Goal: Task Accomplishment & Management: Manage account settings

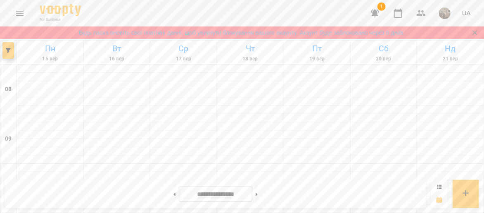
scroll to position [410, 0]
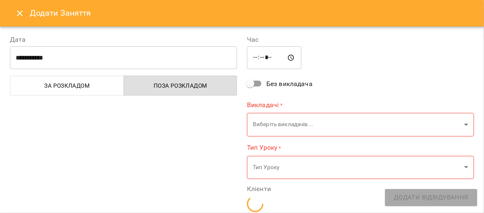
type input "**********"
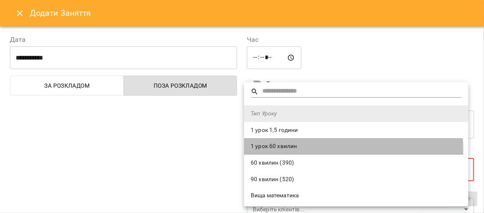
click at [333, 149] on span "1 урок 60 хвилин" at bounding box center [356, 146] width 211 height 8
type input "**********"
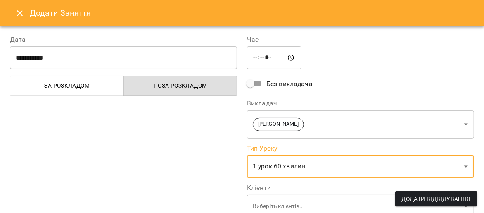
scroll to position [162, 0]
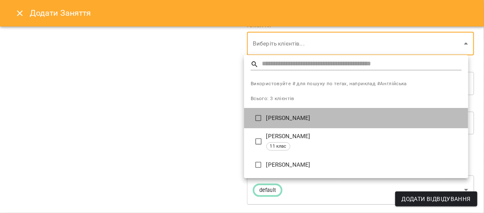
click at [289, 118] on p "[PERSON_NAME]" at bounding box center [363, 118] width 195 height 8
type input "**********"
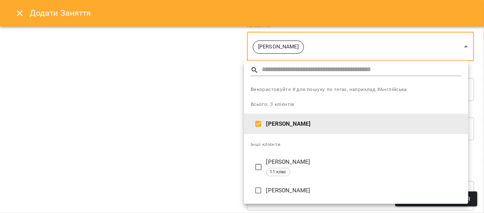
click at [189, 115] on div at bounding box center [242, 106] width 484 height 213
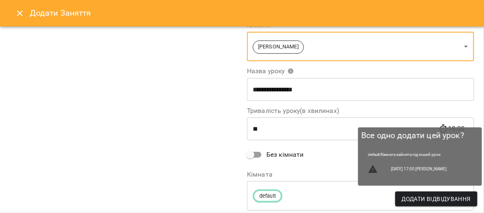
click at [434, 196] on span "Додати Відвідування" at bounding box center [436, 199] width 69 height 10
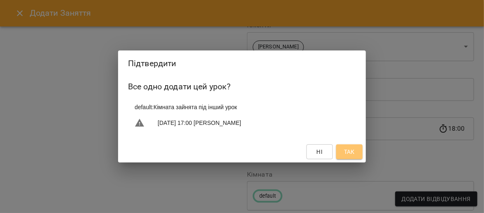
click at [348, 153] on span "Так" at bounding box center [349, 152] width 11 height 10
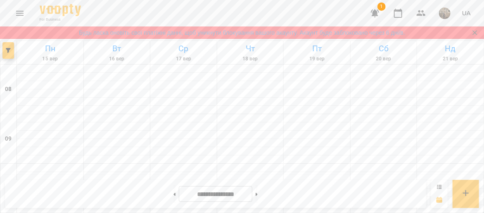
click at [441, 188] on icon at bounding box center [439, 186] width 5 height 5
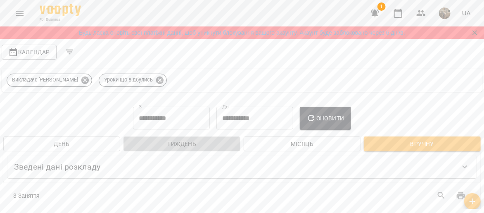
click at [181, 143] on span "Тиждень" at bounding box center [182, 144] width 104 height 10
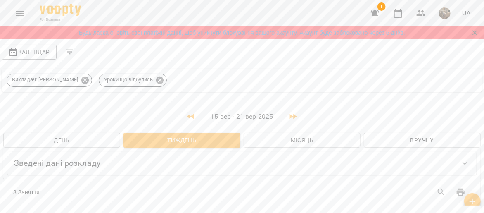
click at [483, 157] on div at bounding box center [480, 106] width 8 height 213
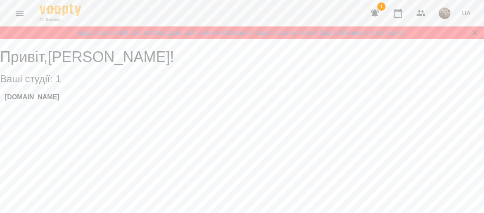
click at [69, 102] on div "Math.Company" at bounding box center [242, 99] width 484 height 22
click at [73, 105] on div "Math.Company" at bounding box center [242, 99] width 484 height 22
click at [53, 101] on h3 "Math.Company" at bounding box center [32, 96] width 55 height 7
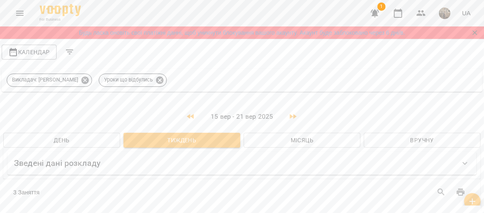
click at [483, 183] on div at bounding box center [480, 106] width 8 height 213
drag, startPoint x: 481, startPoint y: 113, endPoint x: 481, endPoint y: 121, distance: 7.9
click at [481, 121] on div at bounding box center [480, 106] width 8 height 213
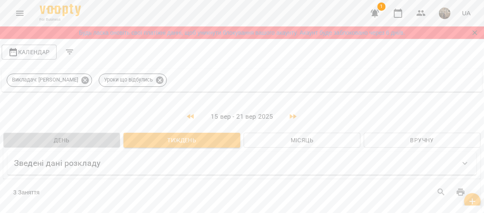
click at [97, 140] on span "День" at bounding box center [62, 140] width 104 height 10
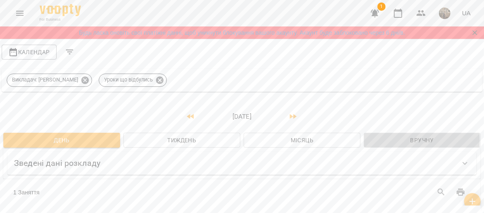
click at [389, 140] on span "Вручну" at bounding box center [422, 140] width 104 height 10
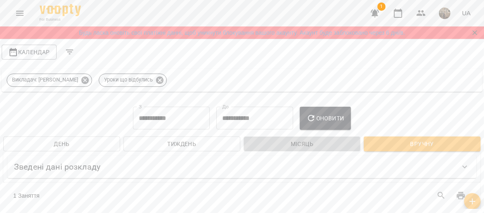
click at [313, 144] on span "Місяць" at bounding box center [302, 144] width 104 height 10
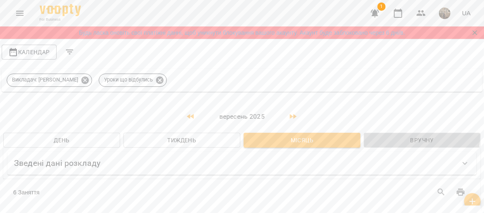
click at [392, 135] on span "Вручну" at bounding box center [422, 140] width 104 height 10
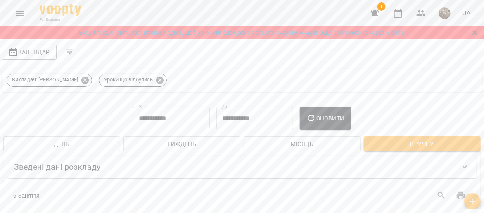
drag, startPoint x: 483, startPoint y: 84, endPoint x: 483, endPoint y: 97, distance: 12.8
click at [483, 97] on div at bounding box center [480, 106] width 8 height 213
click at [65, 51] on icon "Filters" at bounding box center [70, 52] width 10 height 10
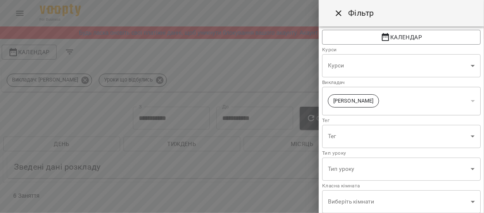
click at [261, 64] on div at bounding box center [242, 106] width 484 height 213
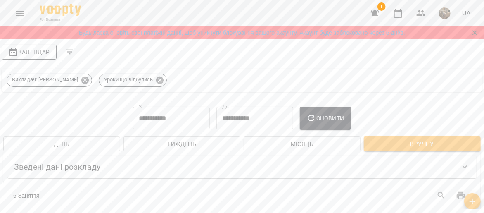
click at [38, 52] on span "Календар" at bounding box center [29, 52] width 42 height 10
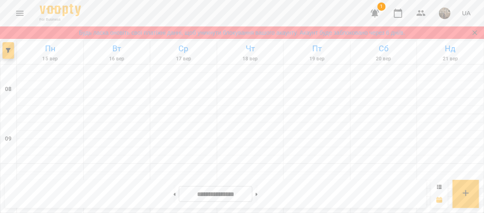
scroll to position [430, 0]
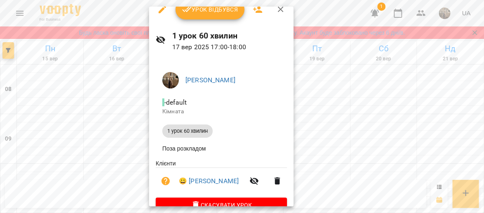
scroll to position [10, 0]
click at [48, 121] on div at bounding box center [242, 106] width 484 height 213
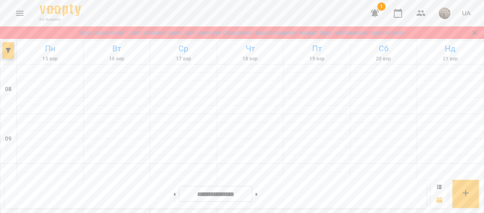
scroll to position [315, 0]
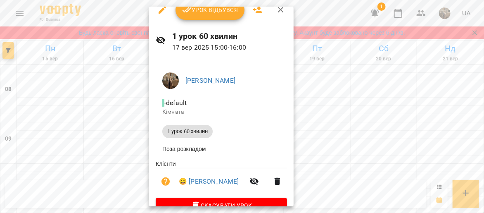
scroll to position [7, 0]
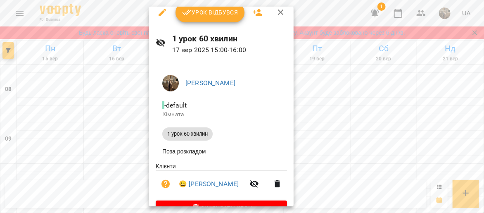
click at [124, 129] on div at bounding box center [242, 106] width 484 height 213
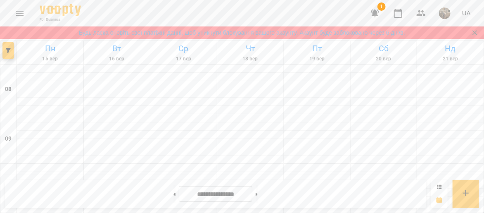
scroll to position [454, 0]
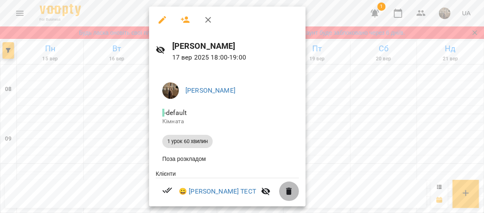
click at [286, 195] on icon "button" at bounding box center [289, 190] width 6 height 7
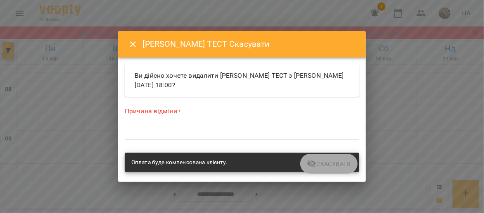
click at [311, 159] on div "Оплата буде компенсована клієнту." at bounding box center [242, 162] width 235 height 20
click at [164, 110] on label "Причина відміни *" at bounding box center [242, 111] width 235 height 9
click at [133, 41] on icon "Close" at bounding box center [133, 44] width 10 height 10
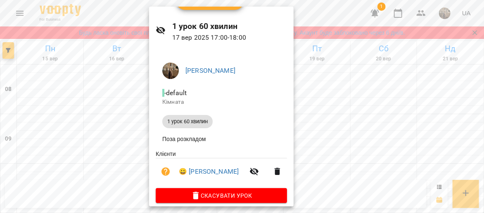
scroll to position [0, 0]
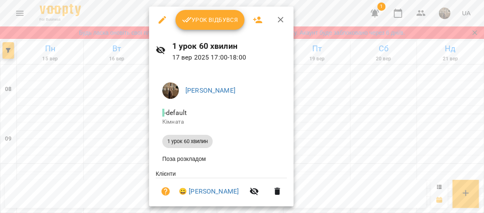
click at [94, 128] on div at bounding box center [242, 106] width 484 height 213
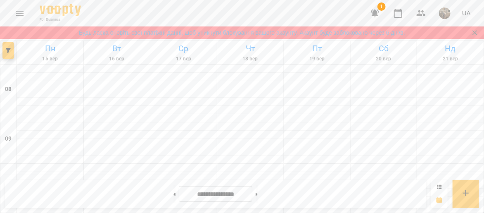
scroll to position [303, 0]
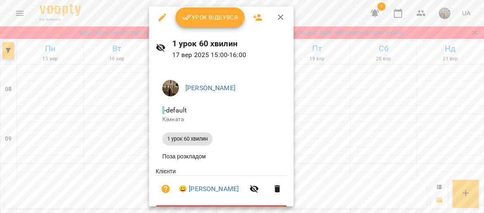
scroll to position [0, 0]
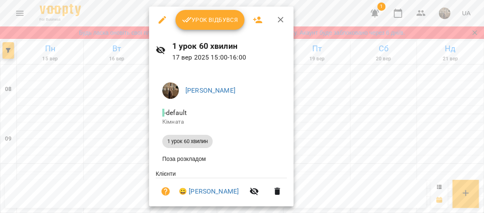
click at [384, 114] on div at bounding box center [242, 106] width 484 height 213
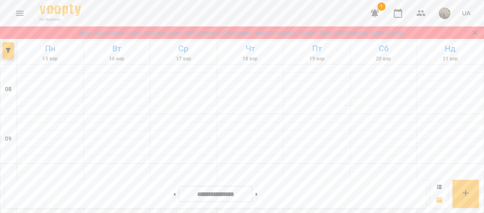
scroll to position [454, 0]
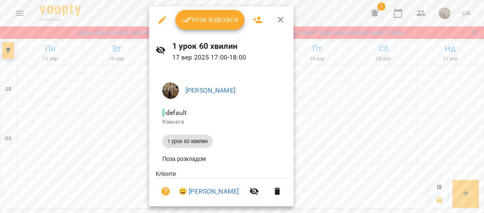
click at [120, 135] on div at bounding box center [242, 106] width 484 height 213
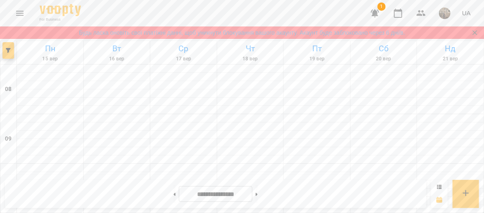
scroll to position [303, 0]
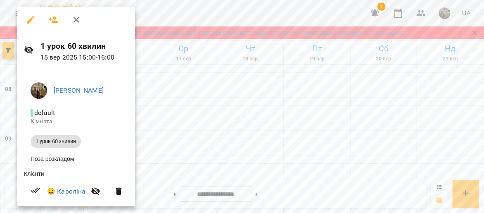
click at [249, 138] on div at bounding box center [242, 106] width 484 height 213
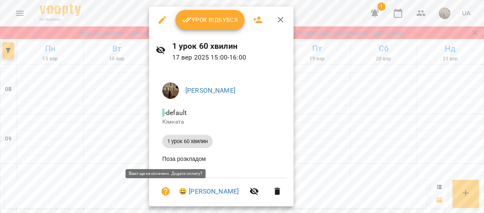
click at [167, 190] on icon "button" at bounding box center [165, 191] width 8 height 8
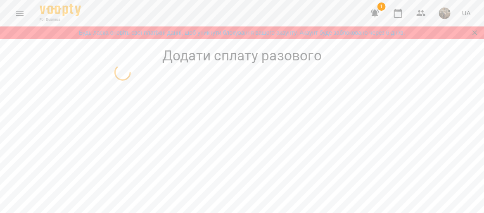
select select "**********"
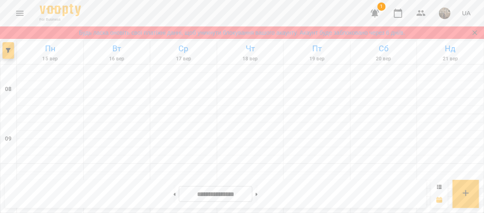
scroll to position [424, 0]
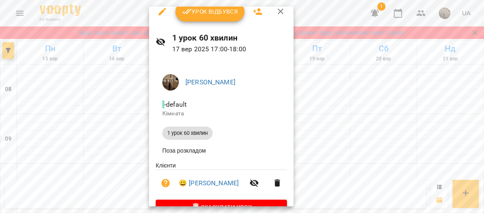
scroll to position [0, 0]
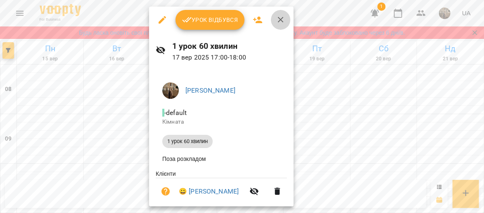
click at [279, 19] on icon "button" at bounding box center [281, 20] width 10 height 10
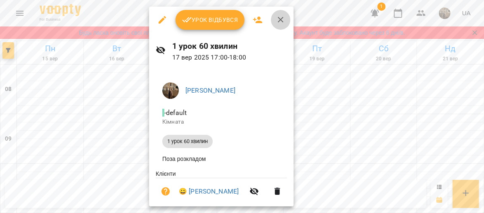
click at [281, 18] on icon "button" at bounding box center [281, 20] width 6 height 6
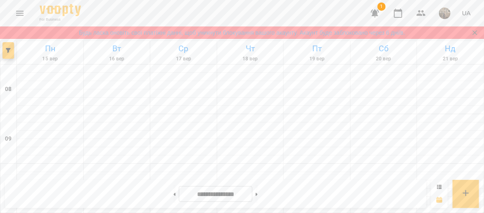
scroll to position [273, 0]
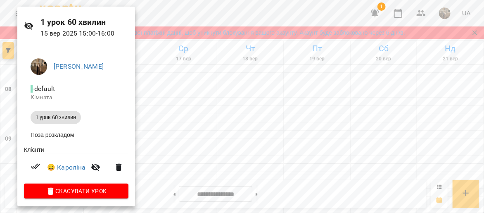
scroll to position [28, 0]
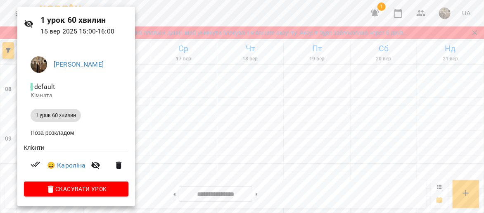
click at [189, 160] on div at bounding box center [242, 106] width 484 height 213
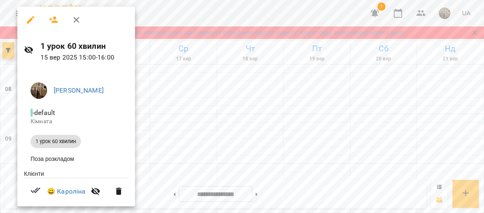
click at [193, 147] on div at bounding box center [242, 106] width 484 height 213
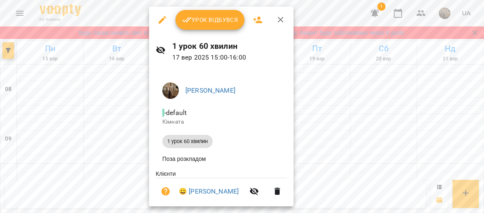
click at [99, 119] on div at bounding box center [242, 106] width 484 height 213
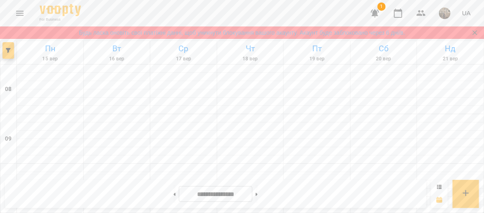
click at [483, 176] on div "**********" at bounding box center [242, 194] width 484 height 38
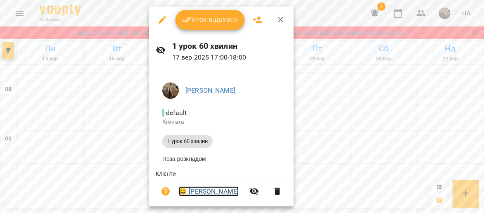
click at [205, 193] on link "😀 Богдана Пустова" at bounding box center [209, 191] width 60 height 10
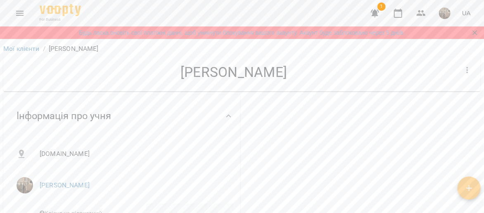
click at [483, 149] on div "**********" at bounding box center [242, 146] width 484 height 213
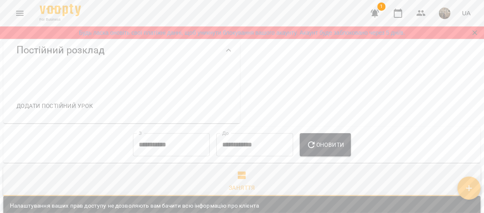
scroll to position [299, 0]
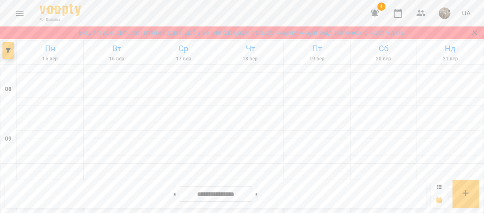
scroll to position [450, 0]
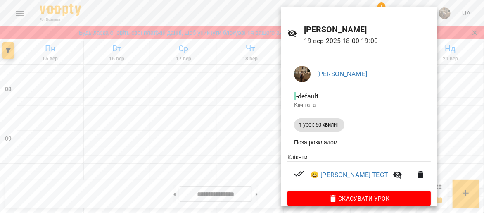
scroll to position [28, 0]
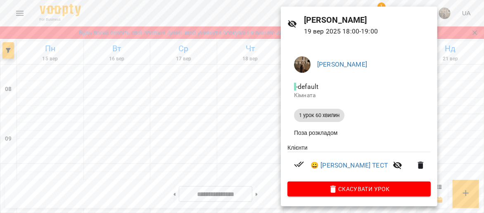
click at [256, 114] on div at bounding box center [242, 106] width 484 height 213
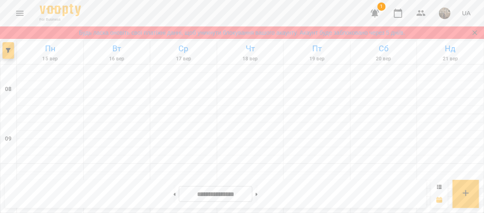
scroll to position [450, 0]
click at [173, 193] on icon at bounding box center [174, 193] width 2 height 3
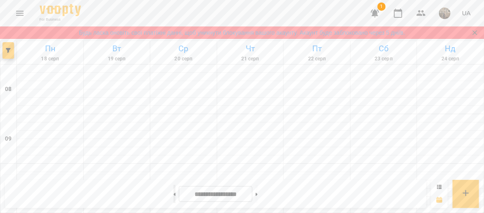
click at [173, 194] on icon at bounding box center [174, 193] width 2 height 3
click at [258, 193] on button at bounding box center [257, 194] width 2 height 18
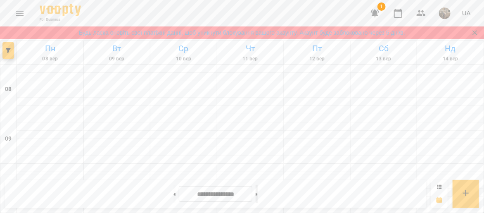
click at [258, 193] on button at bounding box center [257, 194] width 2 height 18
click at [173, 194] on button at bounding box center [174, 194] width 2 height 18
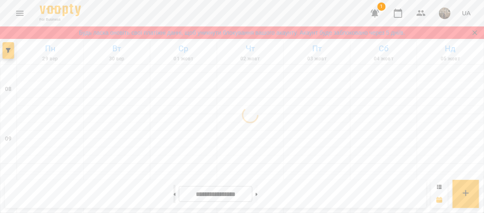
click at [173, 194] on button at bounding box center [174, 194] width 2 height 18
type input "**********"
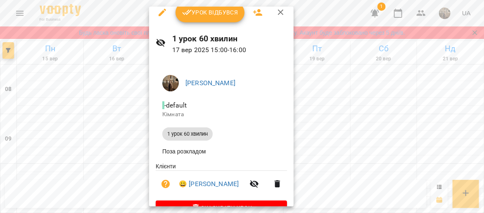
scroll to position [0, 0]
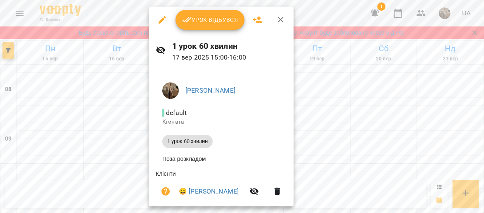
click at [347, 137] on div at bounding box center [242, 106] width 484 height 213
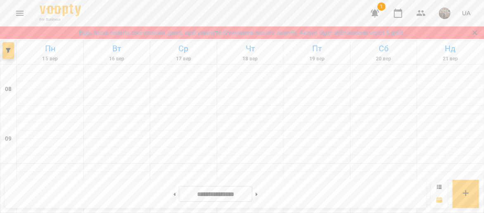
scroll to position [424, 0]
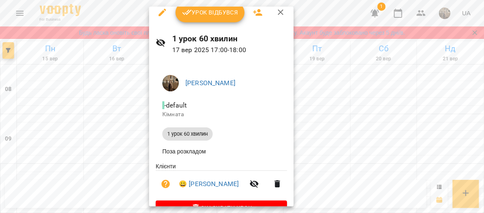
scroll to position [0, 0]
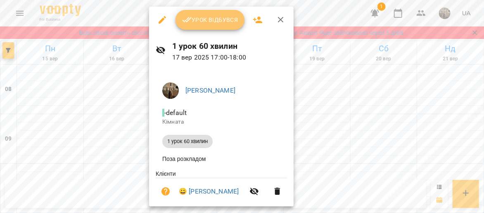
click at [212, 19] on span "Урок відбувся" at bounding box center [210, 20] width 56 height 10
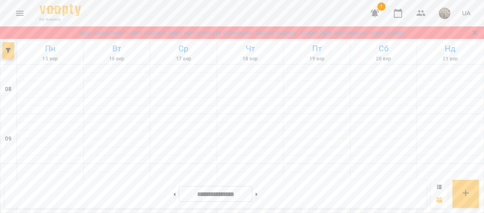
scroll to position [327, 0]
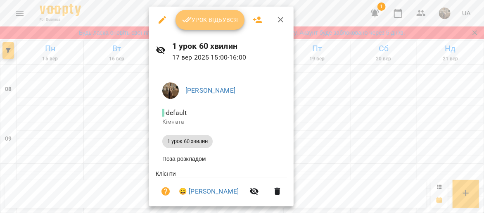
click at [206, 17] on span "Урок відбувся" at bounding box center [210, 20] width 56 height 10
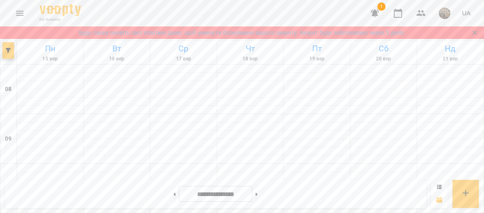
scroll to position [321, 0]
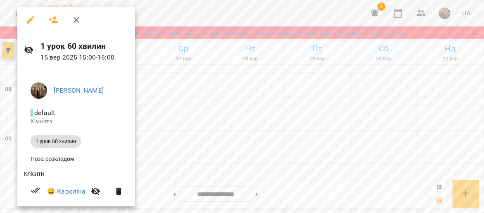
click at [267, 111] on div at bounding box center [242, 106] width 484 height 213
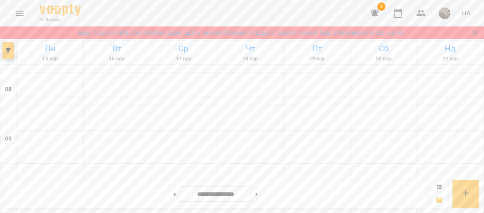
scroll to position [437, 0]
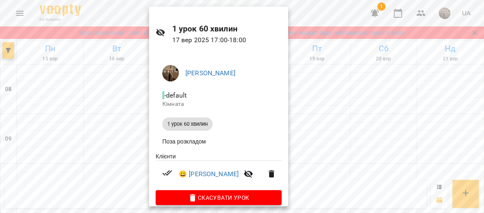
scroll to position [0, 0]
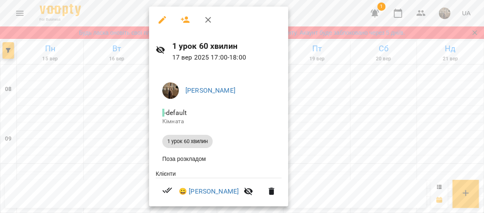
click at [94, 114] on div at bounding box center [242, 106] width 484 height 213
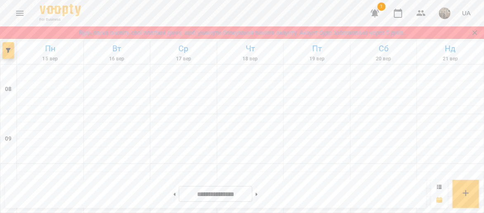
scroll to position [446, 0]
click at [258, 191] on button at bounding box center [257, 194] width 2 height 18
type input "**********"
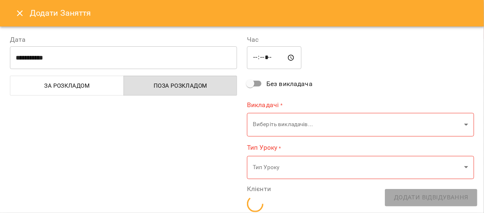
type input "**********"
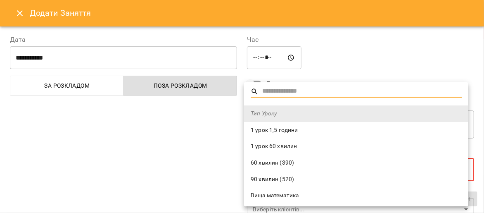
click at [299, 143] on span "1 урок 60 хвилин" at bounding box center [356, 146] width 211 height 8
type input "**********"
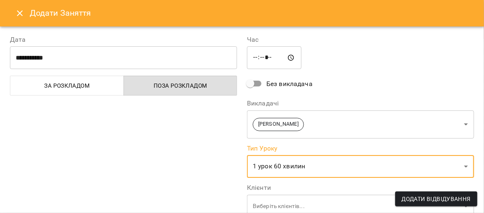
scroll to position [162, 0]
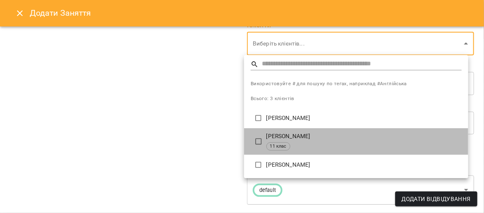
click at [278, 136] on p "[PERSON_NAME]" at bounding box center [363, 136] width 195 height 8
type input "**********"
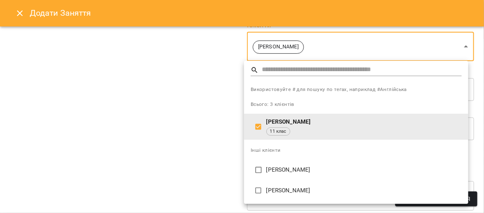
click at [189, 114] on div at bounding box center [242, 106] width 484 height 213
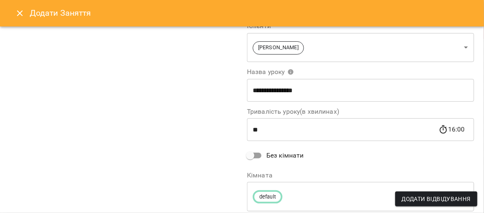
scroll to position [187, 0]
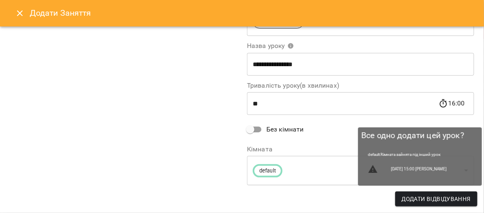
click at [412, 197] on span "Додати Відвідування" at bounding box center [436, 199] width 69 height 10
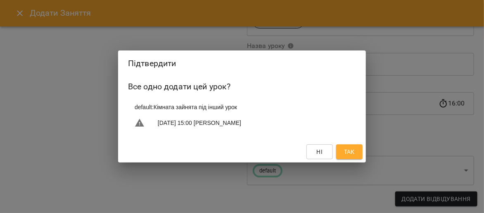
click at [358, 151] on button "Так" at bounding box center [349, 151] width 26 height 15
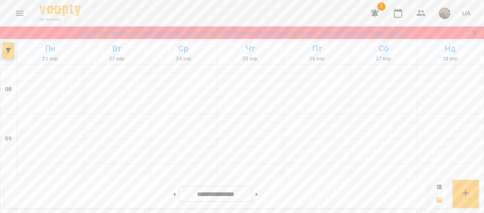
scroll to position [312, 0]
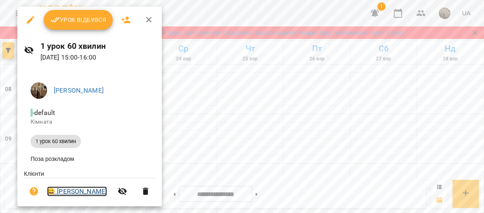
click at [80, 194] on link "😀 Кароліна Грицюк" at bounding box center [77, 191] width 60 height 10
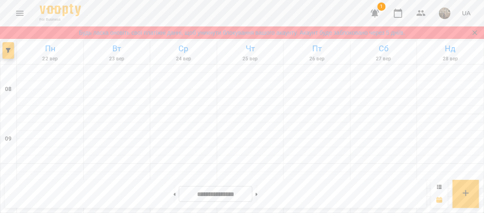
scroll to position [341, 0]
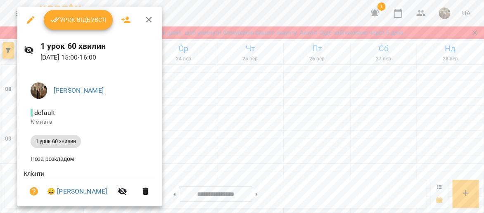
click at [30, 18] on icon "button" at bounding box center [31, 20] width 10 height 10
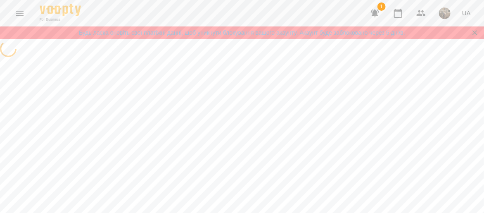
select select "**********"
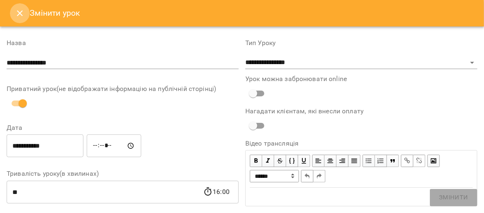
click at [19, 14] on icon "Close" at bounding box center [20, 13] width 6 height 6
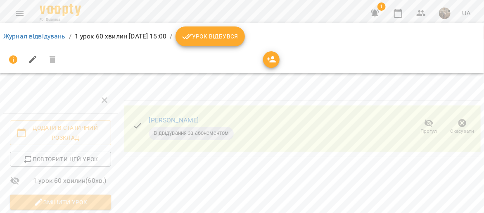
click at [79, 199] on span "Змінити урок" at bounding box center [61, 202] width 88 height 10
select select "**********"
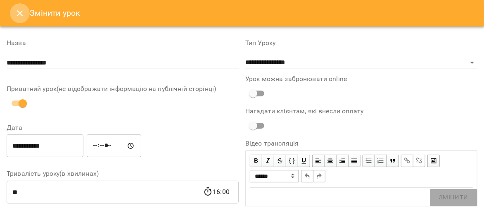
click at [20, 12] on icon "Close" at bounding box center [20, 13] width 6 height 6
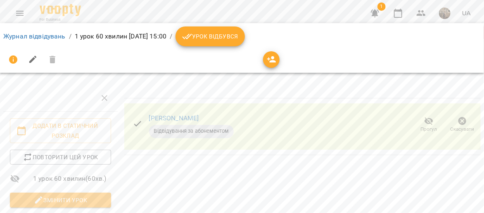
click at [52, 59] on div at bounding box center [32, 60] width 59 height 20
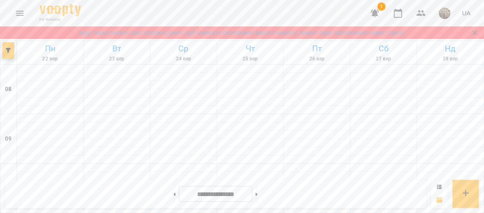
scroll to position [331, 0]
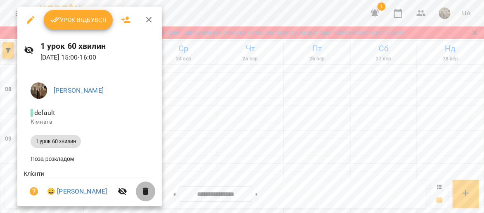
click at [147, 194] on icon "button" at bounding box center [146, 190] width 6 height 7
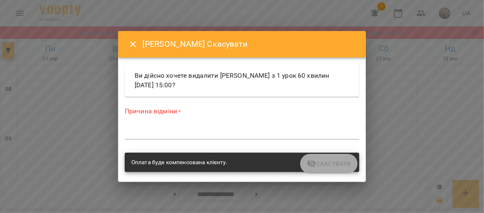
click at [159, 112] on label "Причина відміни *" at bounding box center [242, 111] width 235 height 9
click at [154, 111] on label "Причина відміни *" at bounding box center [242, 111] width 235 height 9
click at [156, 111] on label "Причина відміни *" at bounding box center [242, 111] width 235 height 9
click at [163, 109] on label "Причина відміни *" at bounding box center [242, 111] width 235 height 9
click at [132, 41] on icon "Close" at bounding box center [133, 44] width 10 height 10
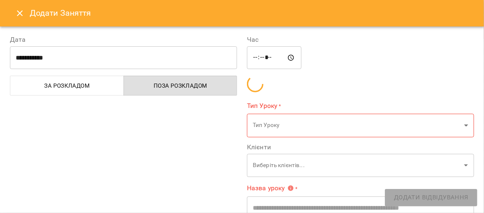
type input "**********"
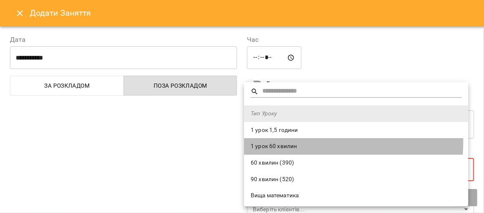
click at [296, 141] on li "1 урок 60 хвилин" at bounding box center [356, 146] width 224 height 17
type input "**********"
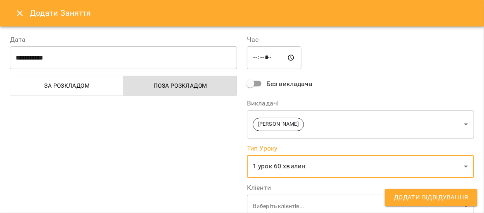
scroll to position [162, 0]
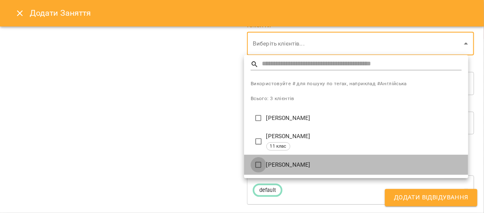
type input "**********"
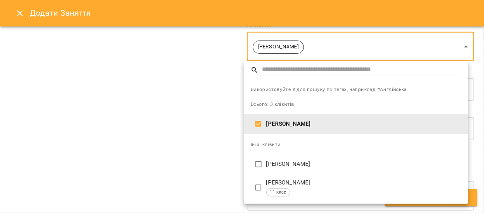
click at [154, 114] on div at bounding box center [242, 106] width 484 height 213
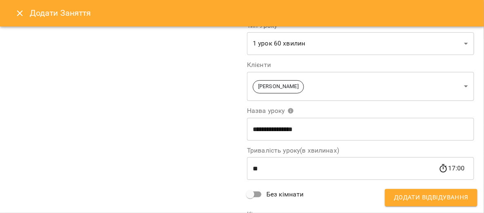
scroll to position [187, 0]
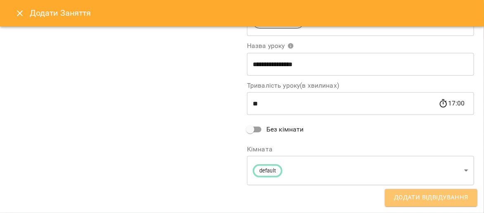
click at [415, 202] on span "Додати Відвідування" at bounding box center [431, 197] width 74 height 11
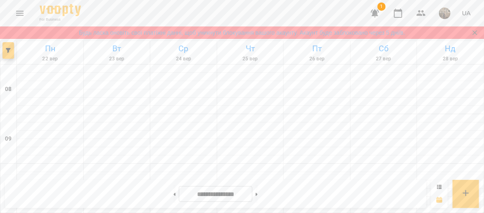
scroll to position [408, 0]
click at [173, 194] on button at bounding box center [174, 194] width 2 height 18
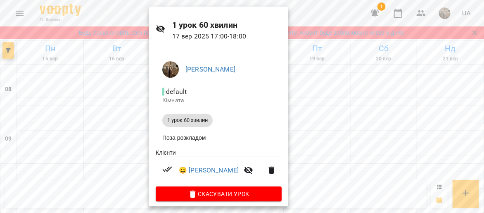
scroll to position [0, 0]
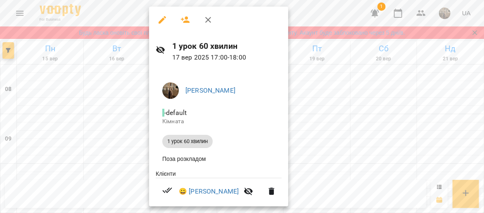
click at [122, 100] on div at bounding box center [242, 106] width 484 height 213
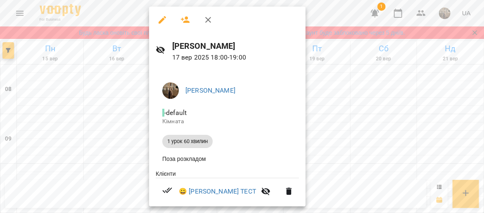
click at [318, 81] on div at bounding box center [242, 106] width 484 height 213
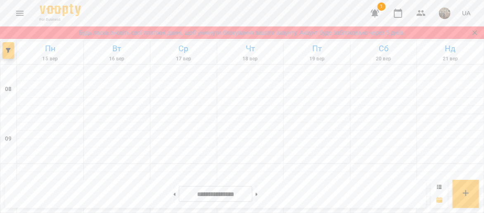
scroll to position [391, 0]
click at [258, 192] on button at bounding box center [257, 194] width 2 height 18
type input "**********"
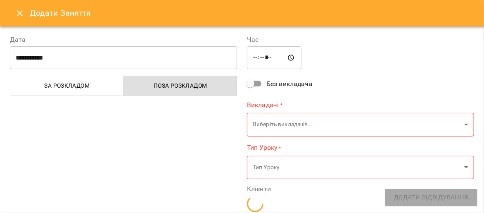
type input "**********"
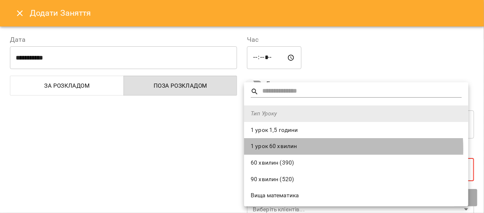
click at [301, 149] on span "1 урок 60 хвилин" at bounding box center [356, 146] width 211 height 8
type input "**********"
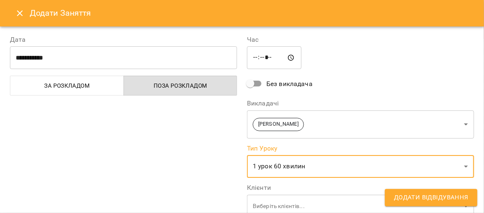
scroll to position [162, 0]
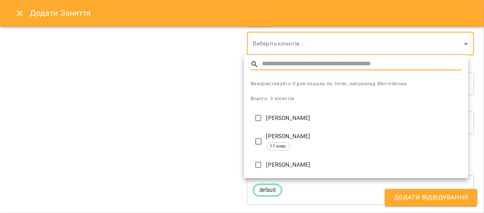
type input "**********"
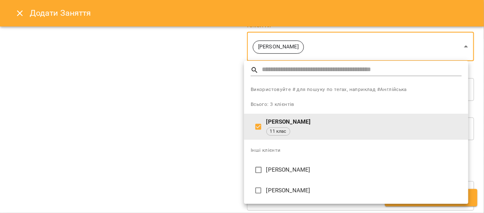
click at [180, 137] on div at bounding box center [242, 106] width 484 height 213
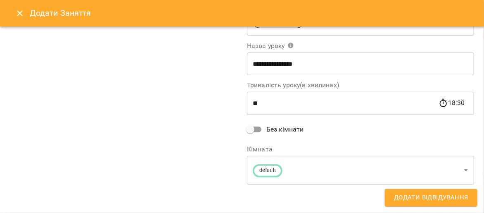
scroll to position [0, 0]
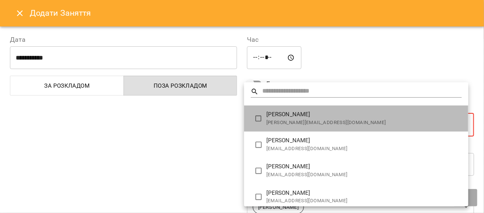
click at [372, 119] on span "alina.kuzmyk10@gmail.com" at bounding box center [363, 123] width 195 height 8
type input "**********"
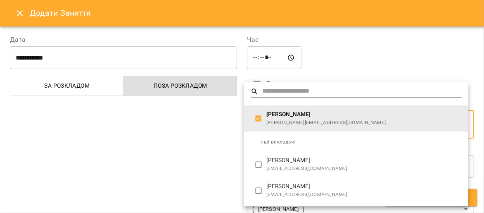
click at [356, 44] on div at bounding box center [242, 106] width 484 height 213
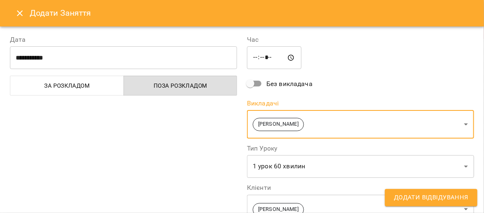
scroll to position [162, 0]
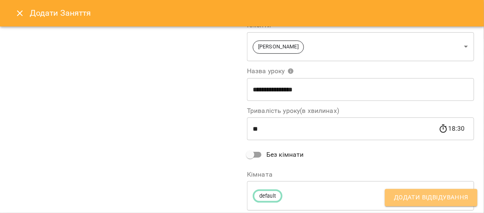
click at [453, 194] on span "Додати Відвідування" at bounding box center [431, 197] width 74 height 11
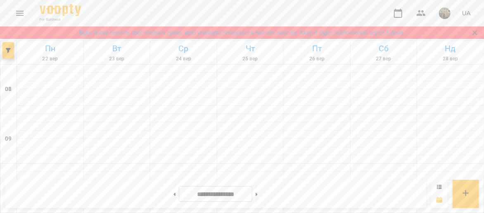
scroll to position [454, 0]
click at [173, 192] on button at bounding box center [174, 194] width 2 height 18
type input "**********"
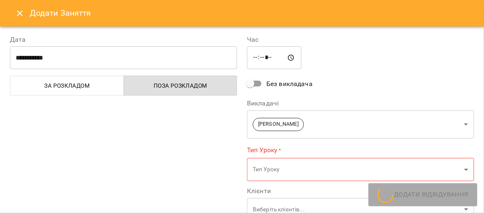
type input "**********"
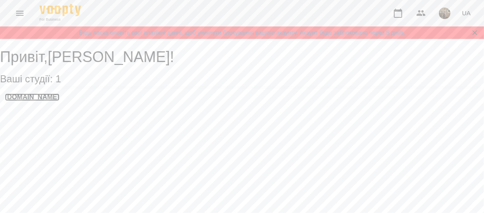
click at [35, 101] on h3 "Math.Company" at bounding box center [32, 96] width 55 height 7
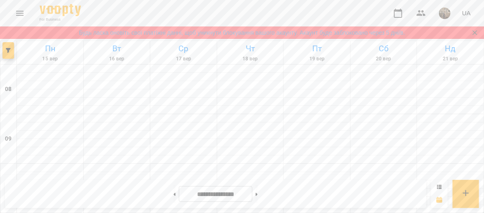
scroll to position [301, 0]
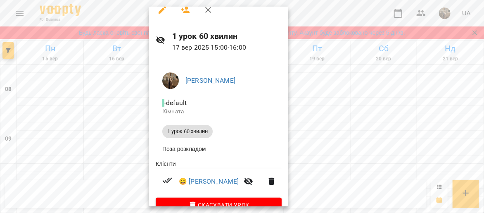
scroll to position [0, 0]
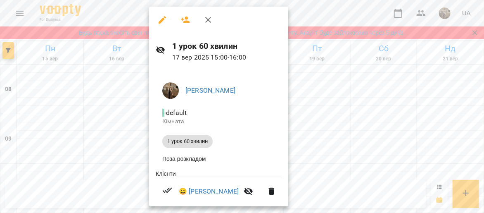
click at [336, 123] on div at bounding box center [242, 106] width 484 height 213
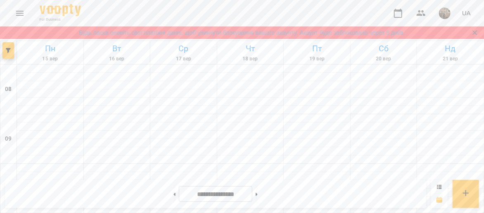
scroll to position [450, 0]
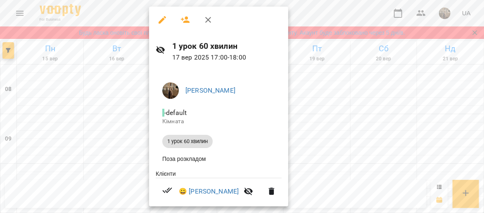
scroll to position [28, 0]
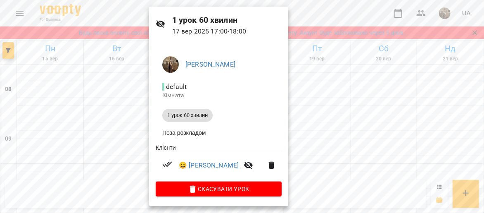
click at [403, 94] on div at bounding box center [242, 106] width 484 height 213
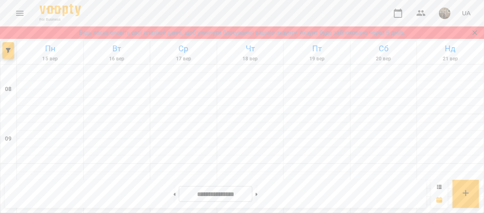
scroll to position [446, 0]
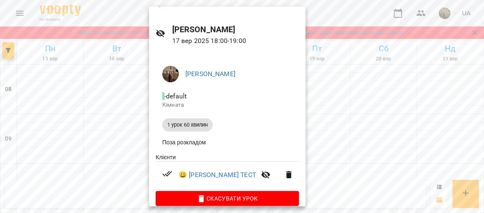
scroll to position [28, 0]
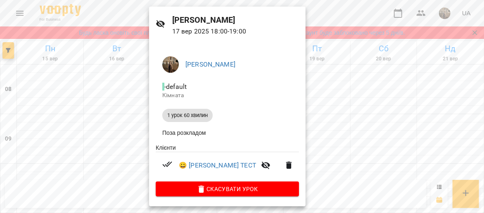
click at [378, 130] on div at bounding box center [242, 106] width 484 height 213
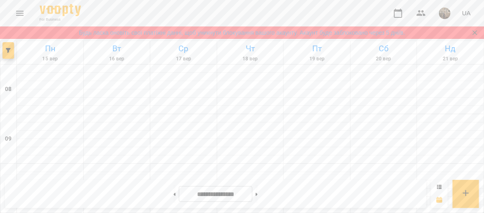
scroll to position [582, 0]
drag, startPoint x: 483, startPoint y: 182, endPoint x: 482, endPoint y: 147, distance: 34.7
click at [258, 192] on button at bounding box center [257, 194] width 2 height 18
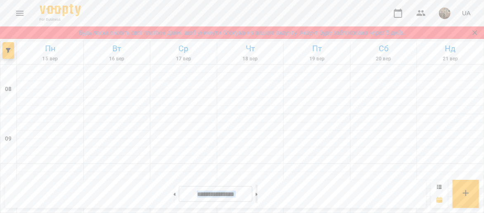
type input "**********"
click at [483, 178] on div "**********" at bounding box center [242, 194] width 484 height 38
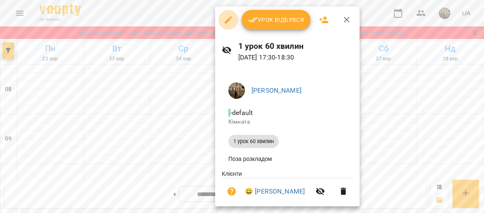
click at [228, 20] on icon "button" at bounding box center [228, 19] width 7 height 7
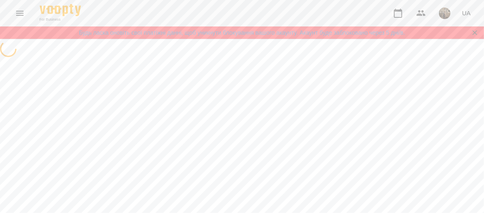
select select "**********"
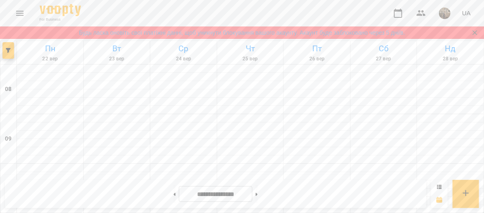
scroll to position [378, 0]
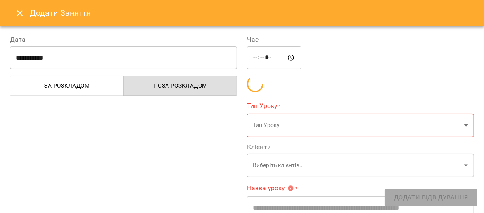
type input "**********"
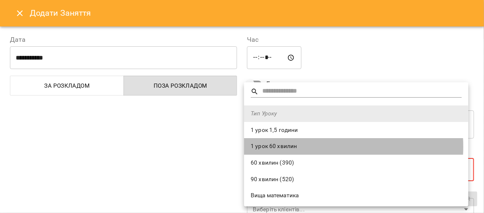
click at [313, 146] on span "1 урок 60 хвилин" at bounding box center [356, 146] width 211 height 8
type input "**********"
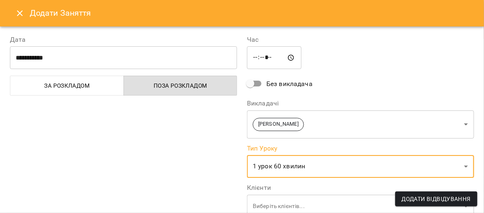
scroll to position [162, 0]
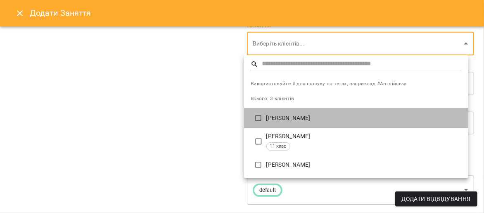
click at [326, 121] on p "[PERSON_NAME]" at bounding box center [363, 118] width 195 height 8
type input "**********"
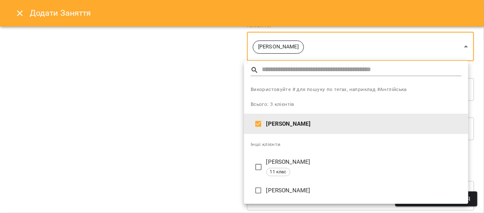
click at [19, 11] on div at bounding box center [242, 106] width 484 height 213
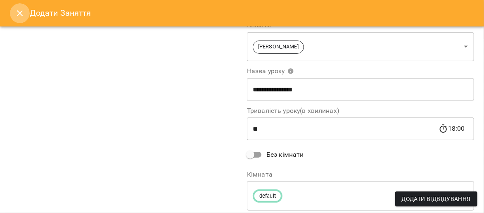
click at [19, 11] on icon "Close" at bounding box center [20, 13] width 10 height 10
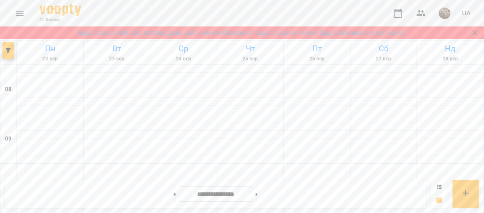
scroll to position [348, 0]
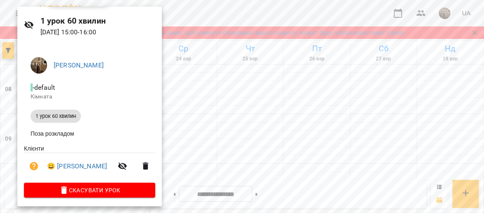
scroll to position [25, 0]
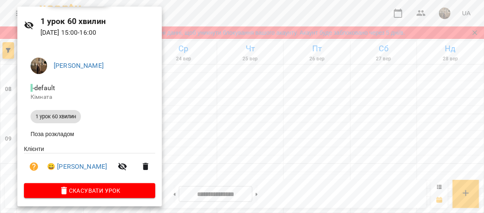
click at [250, 88] on div at bounding box center [242, 106] width 484 height 213
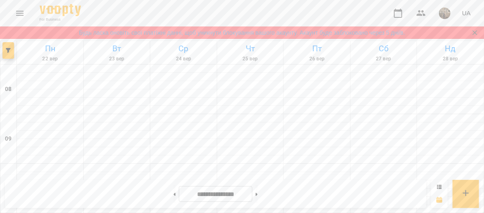
scroll to position [408, 0]
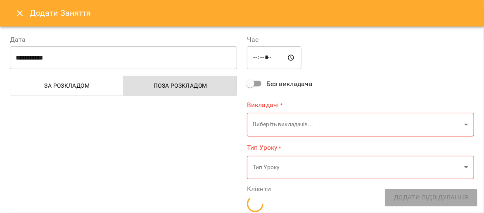
type input "**********"
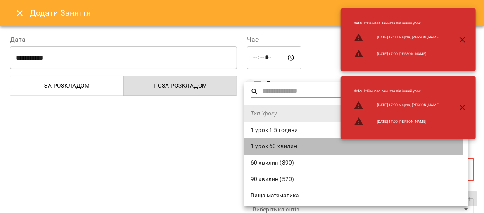
click at [282, 144] on span "1 урок 60 хвилин" at bounding box center [356, 146] width 211 height 8
type input "**********"
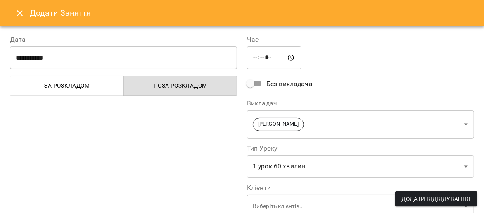
scroll to position [162, 0]
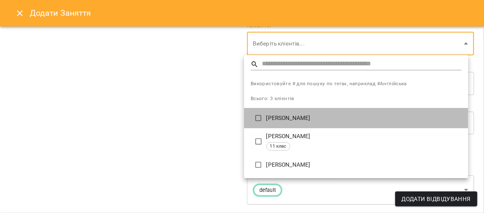
click at [305, 119] on p "[PERSON_NAME]" at bounding box center [363, 118] width 195 height 8
type input "**********"
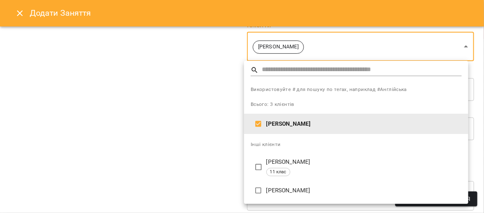
click at [479, 71] on div at bounding box center [242, 106] width 484 height 213
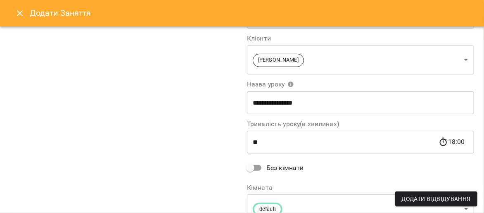
scroll to position [187, 0]
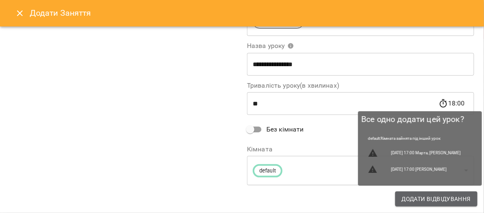
click at [424, 198] on span "Додати Відвідування" at bounding box center [436, 199] width 69 height 10
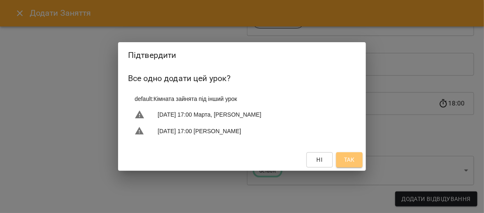
click at [347, 161] on span "Так" at bounding box center [349, 159] width 11 height 10
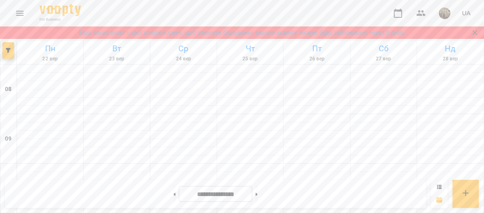
scroll to position [429, 0]
click at [173, 196] on button at bounding box center [174, 194] width 2 height 18
type input "**********"
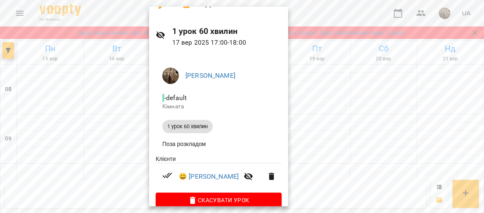
scroll to position [28, 0]
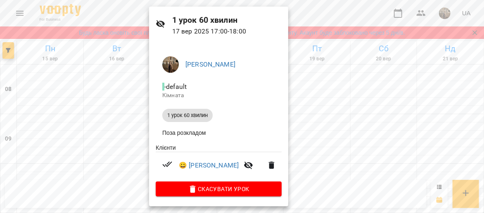
click at [329, 106] on div at bounding box center [242, 106] width 484 height 213
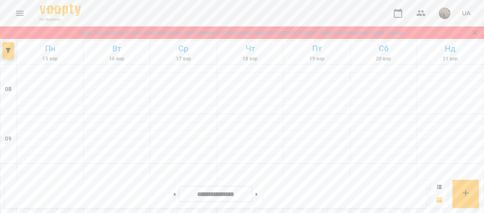
scroll to position [429, 0]
click at [483, 187] on div "**********" at bounding box center [242, 194] width 484 height 38
